Goal: Task Accomplishment & Management: Use online tool/utility

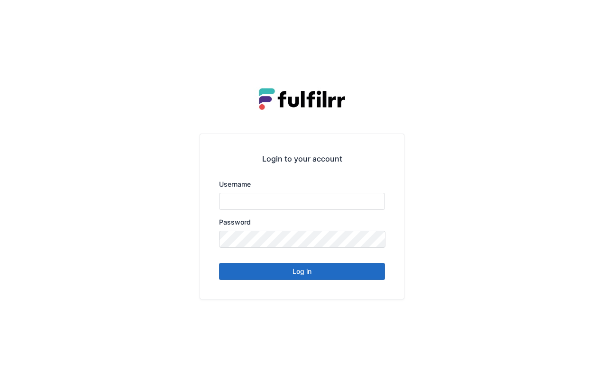
type input "******"
click at [299, 270] on button "Log in" at bounding box center [302, 271] width 166 height 17
click at [319, 274] on button "Log in" at bounding box center [302, 271] width 166 height 17
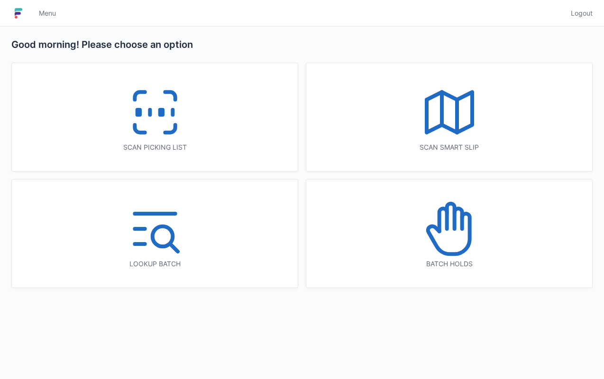
click at [176, 139] on icon at bounding box center [155, 112] width 61 height 61
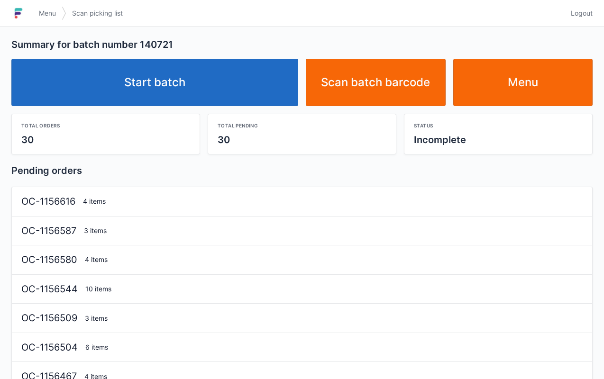
click at [226, 86] on link "Start batch" at bounding box center [154, 82] width 287 height 47
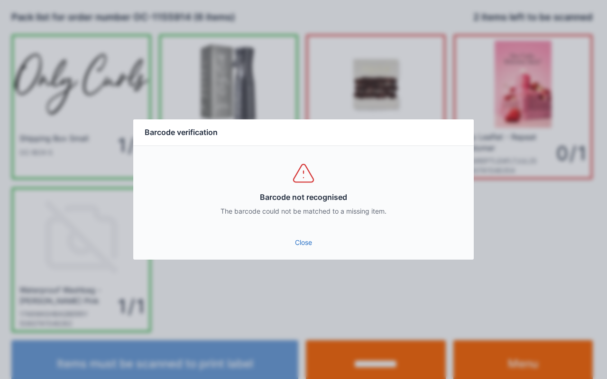
click at [301, 248] on link "Close" at bounding box center [303, 242] width 325 height 17
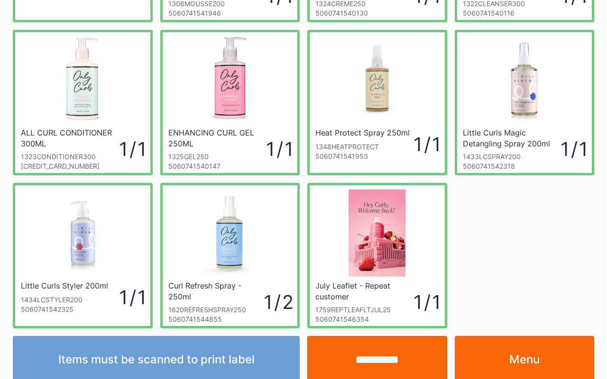
scroll to position [160, 0]
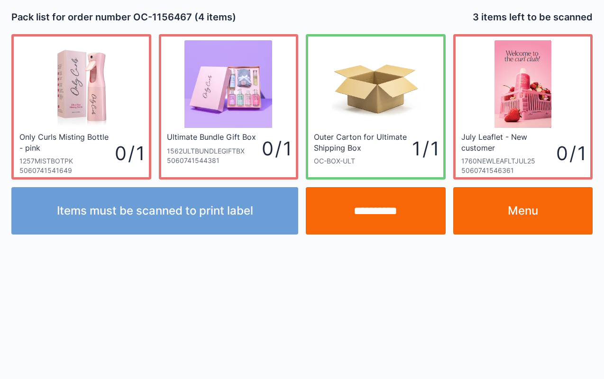
click at [380, 217] on input "**********" at bounding box center [376, 210] width 140 height 47
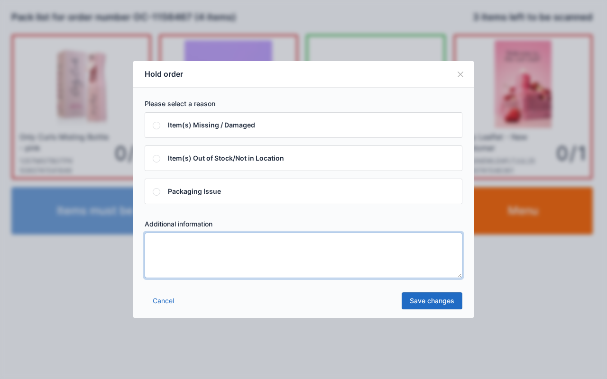
click at [266, 237] on textarea at bounding box center [303, 255] width 317 height 45
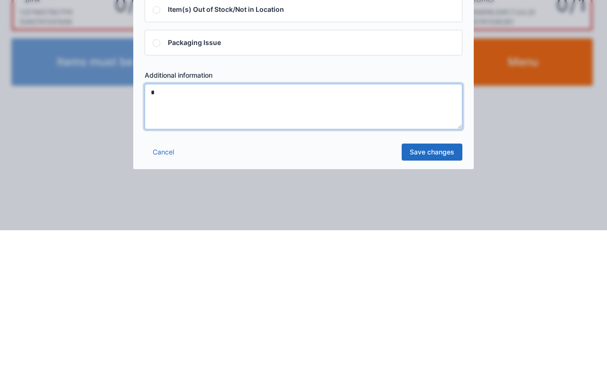
type textarea "*"
click at [438, 302] on link "Save changes" at bounding box center [431, 300] width 61 height 17
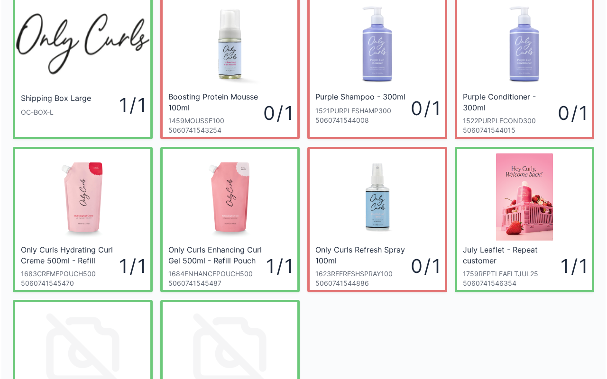
scroll to position [39, 0]
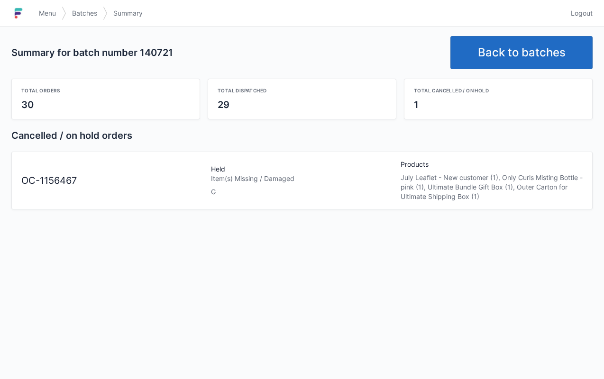
click at [494, 49] on link "Back to batches" at bounding box center [521, 52] width 142 height 33
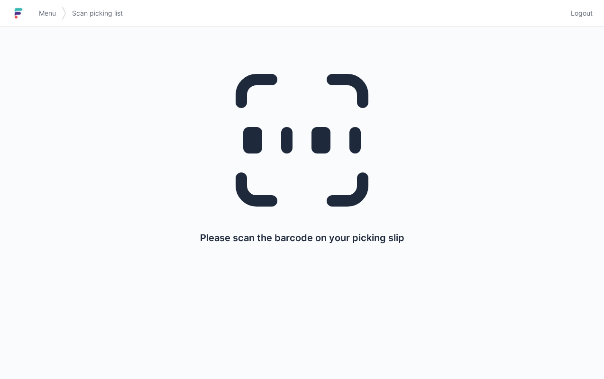
click at [50, 9] on span "Menu" at bounding box center [47, 13] width 17 height 9
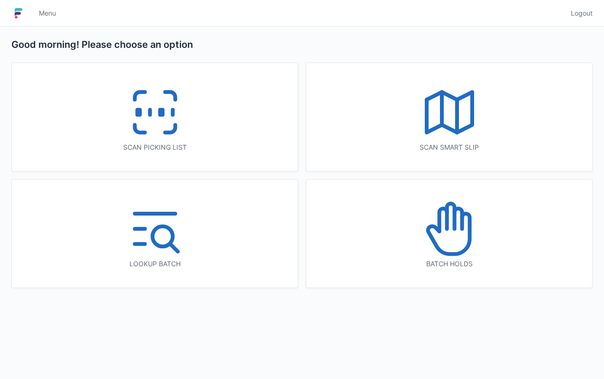
click at [461, 218] on icon at bounding box center [448, 234] width 42 height 40
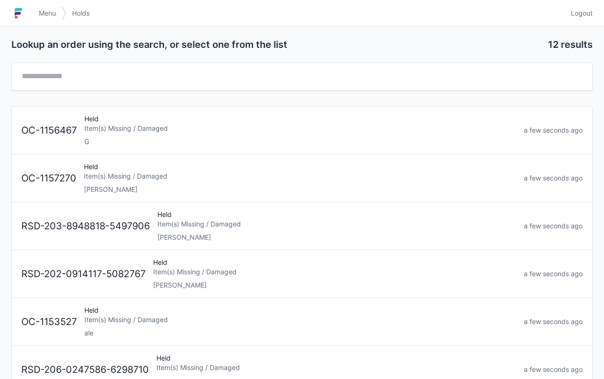
click at [165, 141] on div "G" at bounding box center [300, 141] width 432 height 9
